Goal: Task Accomplishment & Management: Manage account settings

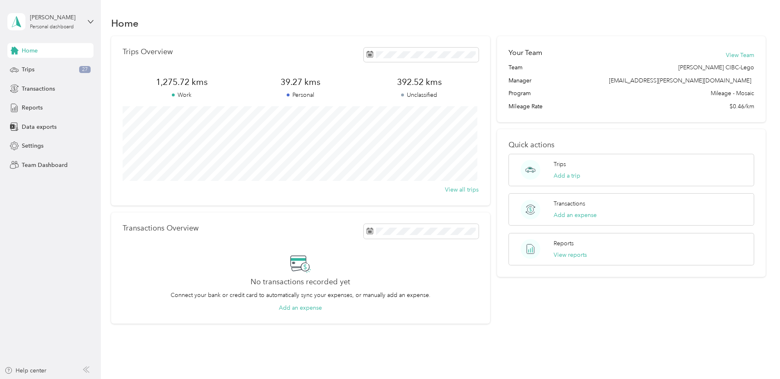
drag, startPoint x: 751, startPoint y: 0, endPoint x: 499, endPoint y: 89, distance: 266.9
click at [497, 89] on div "Your Team View Team Team [PERSON_NAME] CIBC-Lego Manager [EMAIL_ADDRESS][PERSON…" at bounding box center [631, 79] width 268 height 86
click at [88, 22] on icon at bounding box center [91, 22] width 6 height 6
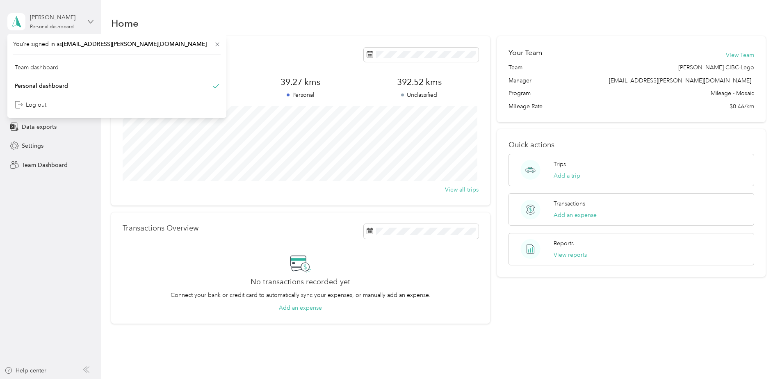
click at [88, 22] on icon at bounding box center [91, 22] width 6 height 6
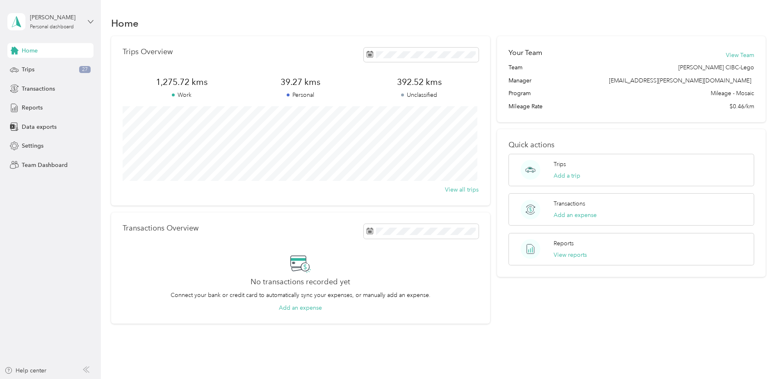
click at [88, 22] on icon at bounding box center [91, 22] width 6 height 6
click at [104, 29] on div "Home Trips Overview 1,275.72 kms Work 39.27 kms Personal 392.52 kms Unclassifie…" at bounding box center [438, 184] width 675 height 368
click at [89, 27] on div "[PERSON_NAME] Personal dashboard" at bounding box center [50, 21] width 86 height 29
click at [56, 59] on div "You’re signed in as [EMAIL_ADDRESS][PERSON_NAME][DOMAIN_NAME] Team dashboard Pe…" at bounding box center [116, 76] width 219 height 84
click at [84, 21] on div "[PERSON_NAME] Personal dashboard" at bounding box center [50, 21] width 86 height 29
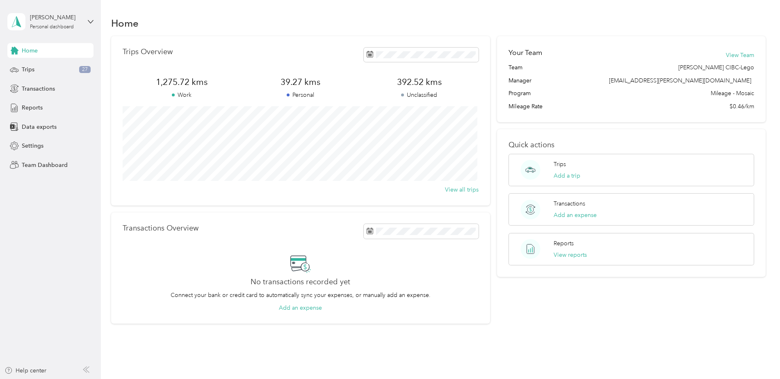
click at [41, 72] on div "Team dashboard" at bounding box center [116, 67] width 207 height 14
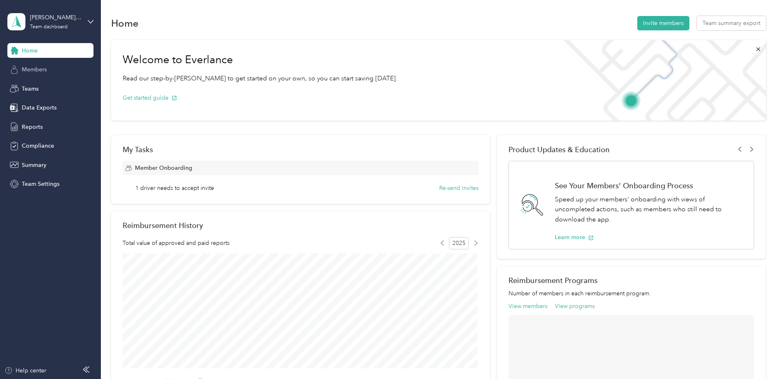
click at [77, 69] on div "Members" at bounding box center [50, 69] width 86 height 15
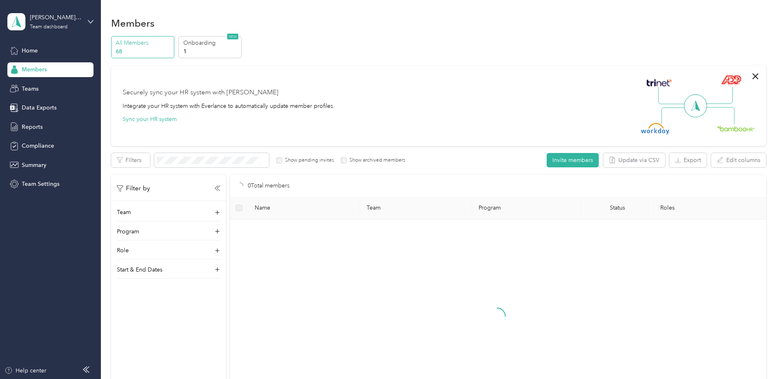
click at [214, 170] on div "Edit role Edit team Export Selected 0 of 0 members Cancel Filters Show pending …" at bounding box center [438, 290] width 655 height 275
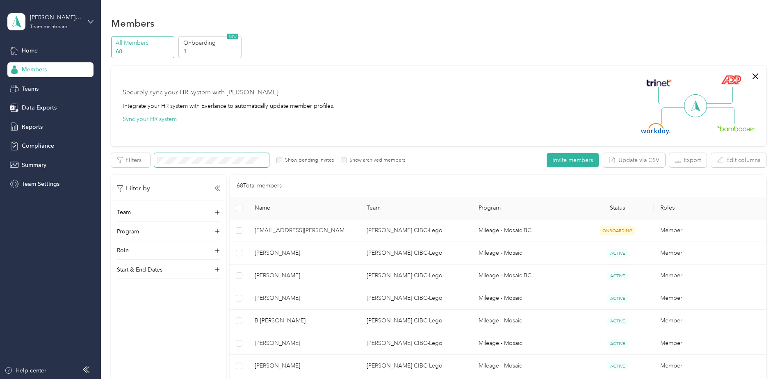
click at [221, 164] on span at bounding box center [211, 160] width 115 height 14
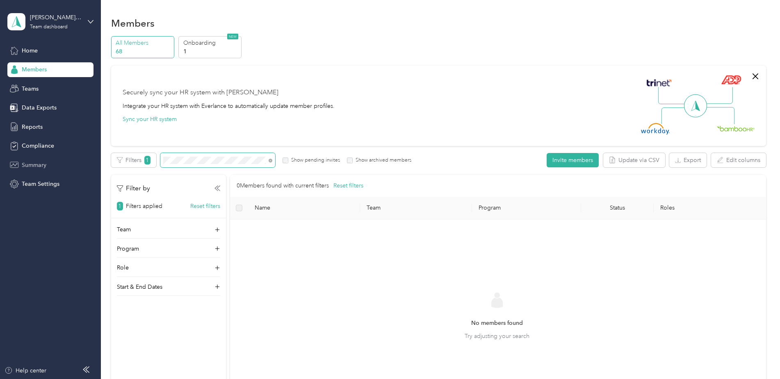
click at [70, 168] on section "[PERSON_NAME] CIBC-Lego Team dashboard Home Members Teams Data Exports Reports …" at bounding box center [387, 189] width 775 height 379
click at [269, 159] on icon at bounding box center [270, 161] width 4 height 4
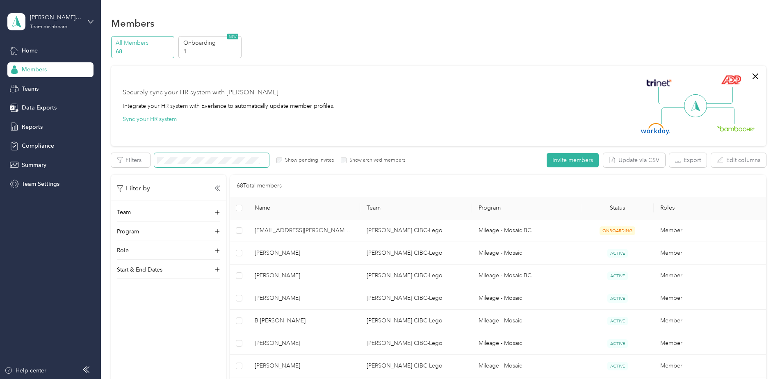
click at [132, 334] on div "Filter by Team Program Role Start & End Dates" at bounding box center [168, 364] width 115 height 379
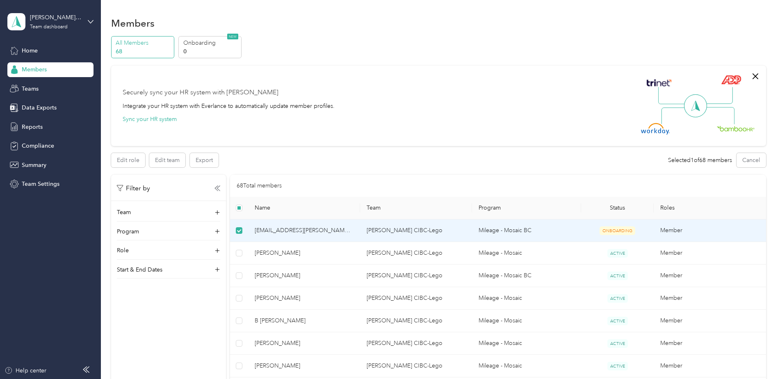
click at [242, 233] on label at bounding box center [239, 230] width 7 height 9
click at [305, 230] on span "[EMAIL_ADDRESS][PERSON_NAME][DOMAIN_NAME]" at bounding box center [304, 230] width 99 height 9
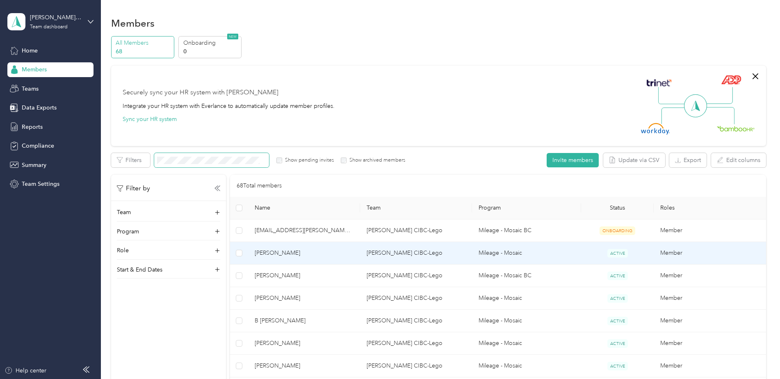
click at [404, 258] on td "[PERSON_NAME] CIBC-Lego" at bounding box center [416, 253] width 112 height 23
click at [398, 378] on div "Drag to resize Click to close Loading member data" at bounding box center [387, 379] width 775 height 0
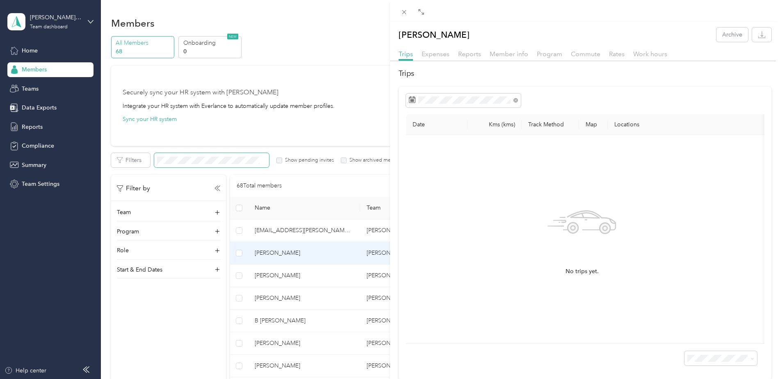
click at [380, 228] on div "[PERSON_NAME] Archive Trips Expenses Reports Member info Program Commute Rates …" at bounding box center [390, 189] width 780 height 379
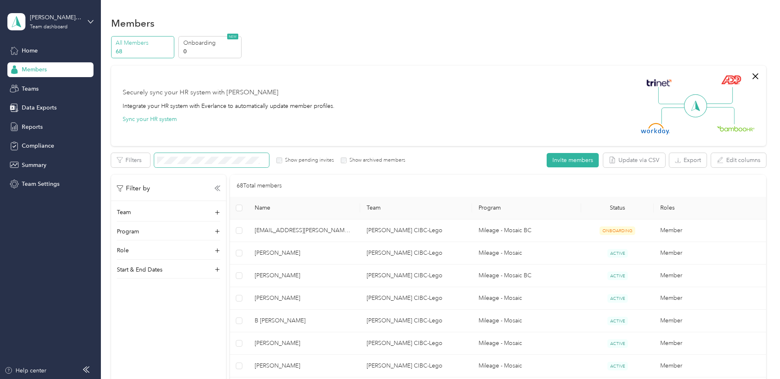
click at [379, 229] on div at bounding box center [390, 189] width 780 height 379
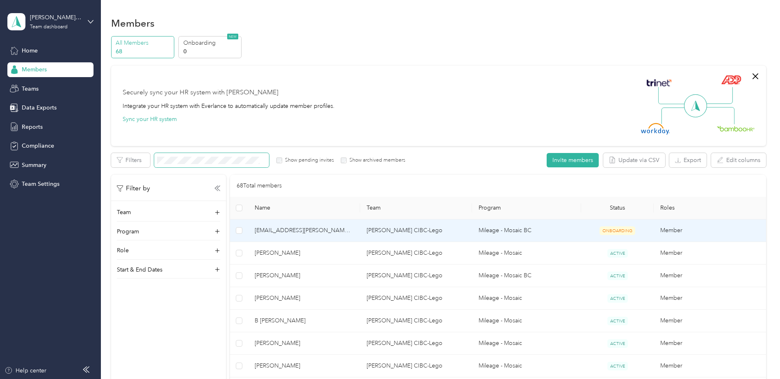
click at [418, 232] on td "[PERSON_NAME] CIBC-Lego" at bounding box center [416, 230] width 112 height 23
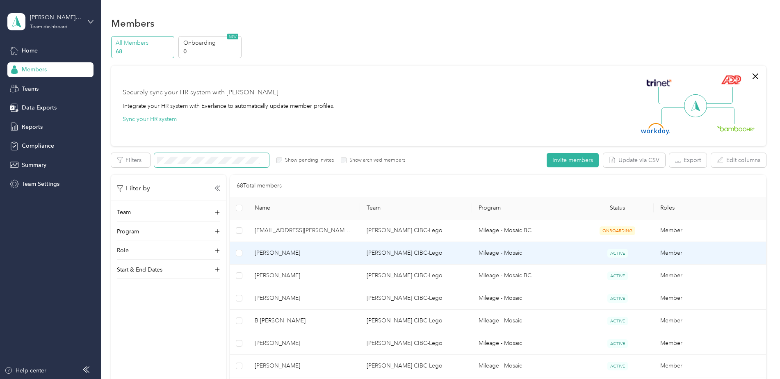
click at [416, 257] on td "[PERSON_NAME] CIBC-Lego" at bounding box center [416, 253] width 112 height 23
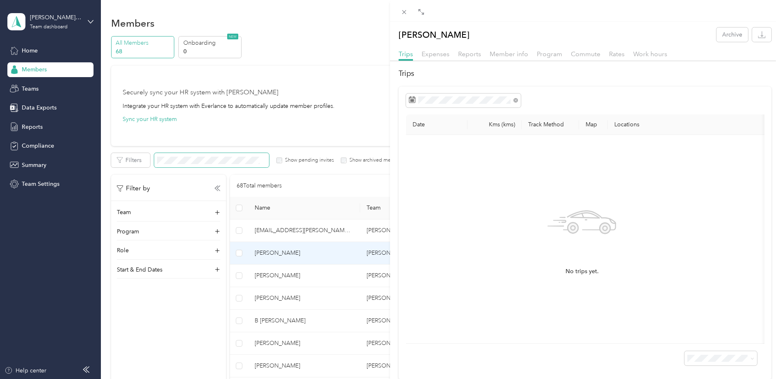
click at [359, 238] on div "[PERSON_NAME] Archive Trips Expenses Reports Member info Program Commute Rates …" at bounding box center [390, 189] width 780 height 379
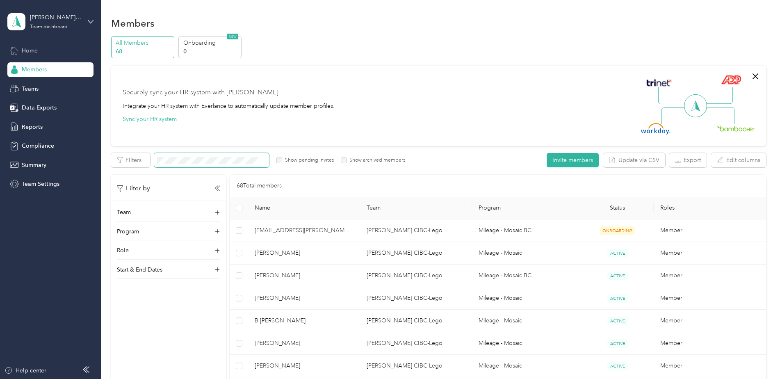
click at [30, 45] on div "Home" at bounding box center [50, 50] width 86 height 15
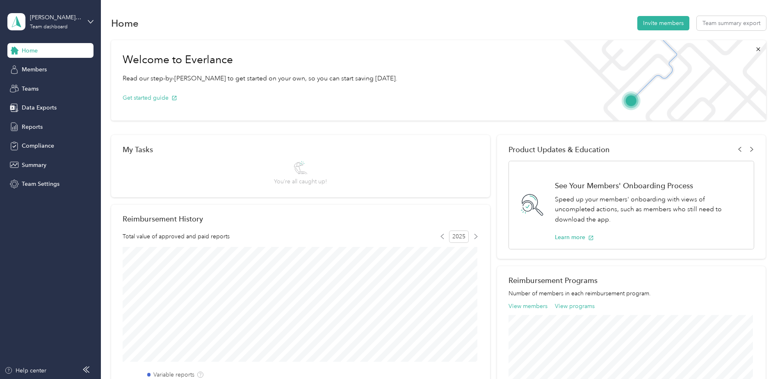
click at [82, 10] on div "[PERSON_NAME] CIBC-Lego Team dashboard" at bounding box center [50, 21] width 86 height 29
click at [63, 80] on div "Personal dashboard" at bounding box center [116, 85] width 207 height 14
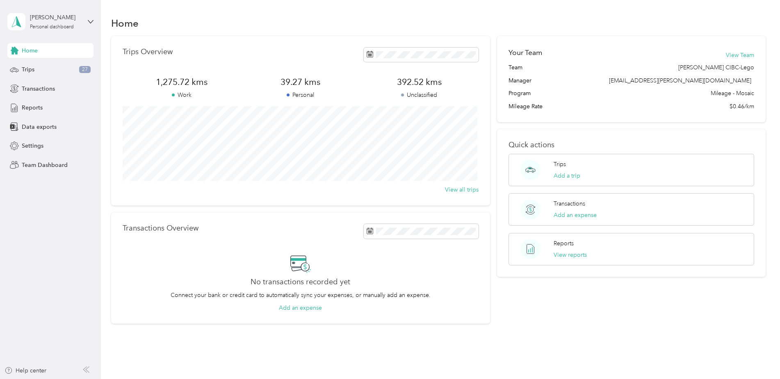
click at [46, 232] on aside "[PERSON_NAME] Personal dashboard Home Trips 27 Transactions Reports Data export…" at bounding box center [50, 189] width 101 height 379
click at [66, 77] on div "Home Trips 27 Transactions Reports Data exports Settings Team Dashboard" at bounding box center [50, 107] width 86 height 129
click at [47, 61] on div "Home Trips 27 Transactions Reports Data exports Settings Team Dashboard" at bounding box center [50, 107] width 86 height 129
click at [38, 66] on div "Trips 27" at bounding box center [50, 69] width 86 height 15
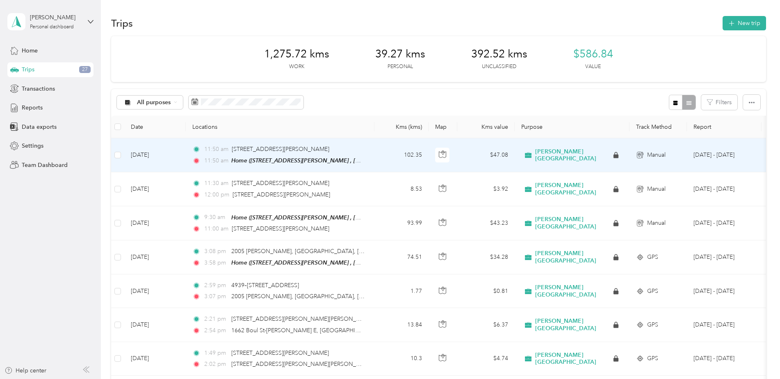
click at [387, 146] on td "102.35" at bounding box center [401, 155] width 54 height 34
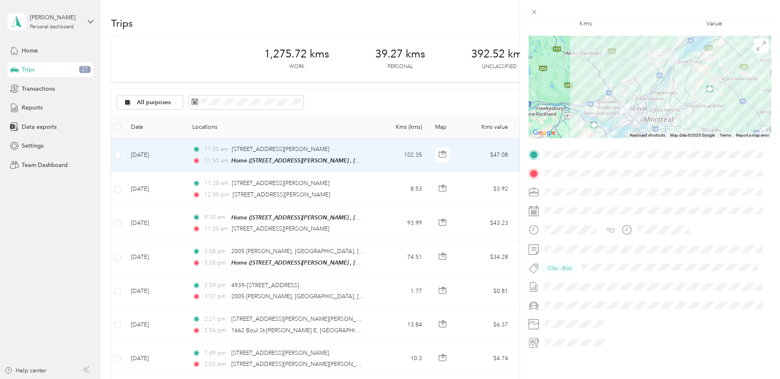
scroll to position [91, 0]
click at [557, 185] on div at bounding box center [656, 191] width 230 height 13
click at [342, 103] on div "Trip details This trip cannot be edited because it is either under review, appr…" at bounding box center [390, 189] width 780 height 379
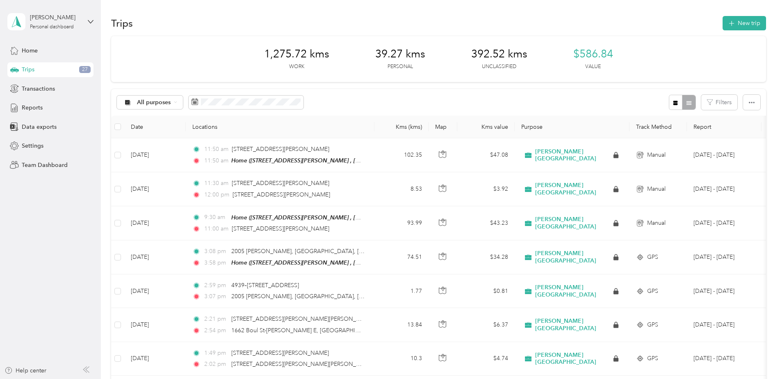
click at [112, 126] on th at bounding box center [117, 127] width 13 height 23
click at [119, 122] on th at bounding box center [117, 127] width 13 height 23
click at [118, 150] on label at bounding box center [117, 154] width 7 height 9
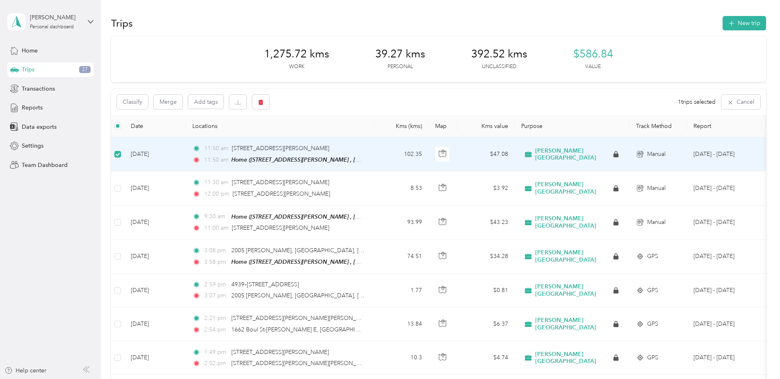
click at [190, 157] on div "Trip details This trip cannot be edited because it is either under review, appr…" at bounding box center [580, 189] width 780 height 379
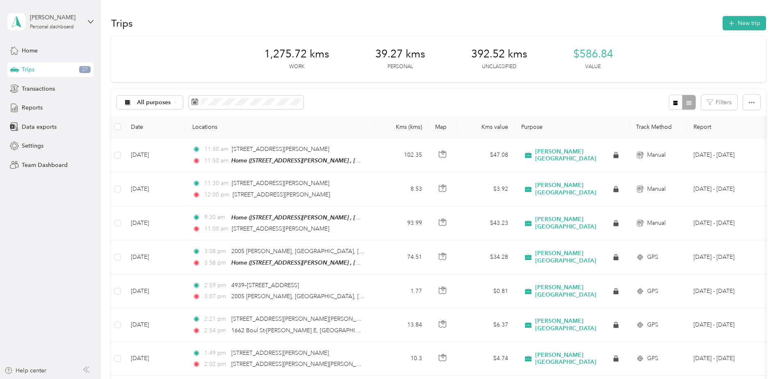
click at [486, 99] on div "All purposes Filters" at bounding box center [438, 102] width 655 height 27
click at [59, 254] on aside "[PERSON_NAME] Personal dashboard Home Trips 27 Transactions Reports Data export…" at bounding box center [50, 189] width 101 height 379
click at [43, 63] on div "Trips 27" at bounding box center [50, 69] width 86 height 15
click at [44, 62] on div "Trips 27" at bounding box center [50, 69] width 86 height 15
click at [43, 43] on div "[PERSON_NAME] Personal dashboard Home Trips 27 Transactions Reports Data export…" at bounding box center [50, 86] width 86 height 172
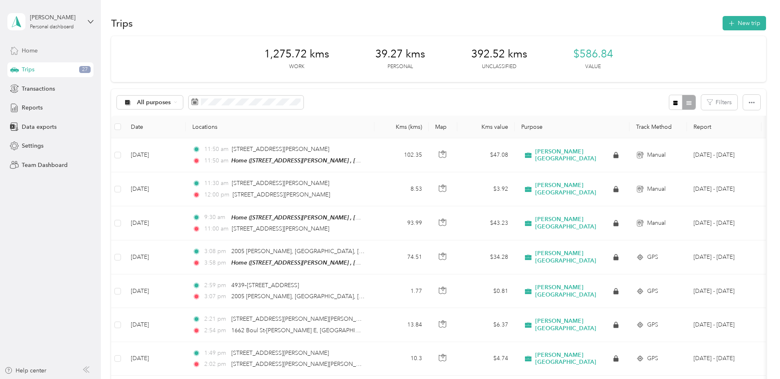
click at [40, 52] on div "Home" at bounding box center [50, 50] width 86 height 15
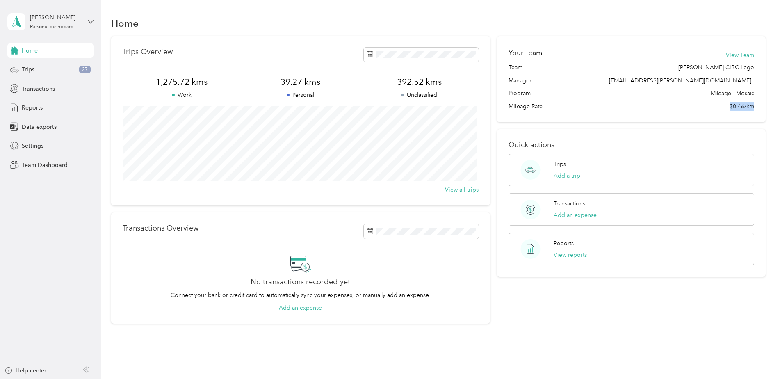
drag, startPoint x: 724, startPoint y: 109, endPoint x: 715, endPoint y: 110, distance: 8.6
click at [715, 110] on div "Mileage Rate $0.46/km" at bounding box center [631, 106] width 246 height 9
drag, startPoint x: 715, startPoint y: 110, endPoint x: 603, endPoint y: 141, distance: 115.9
click at [603, 141] on p "Quick actions" at bounding box center [631, 145] width 246 height 9
